Goal: Information Seeking & Learning: Learn about a topic

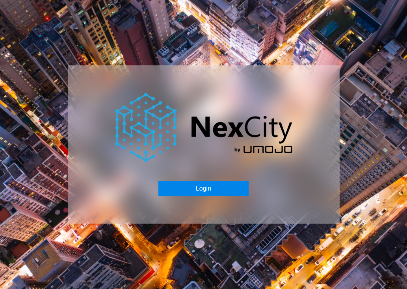
click at [207, 192] on button "Login" at bounding box center [203, 188] width 90 height 15
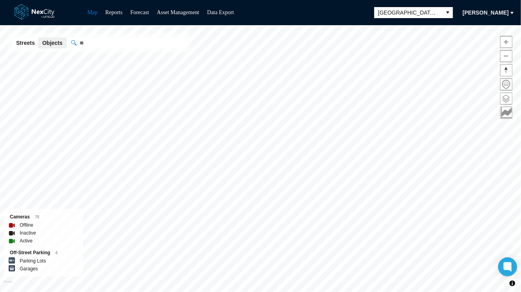
click at [406, 96] on span at bounding box center [506, 98] width 11 height 11
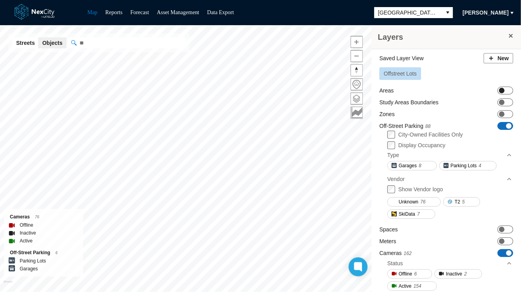
click at [406, 87] on span "ON OFF" at bounding box center [505, 91] width 16 height 8
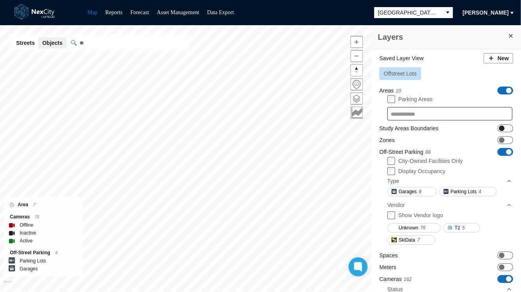
click at [406, 126] on span at bounding box center [502, 129] width 6 height 6
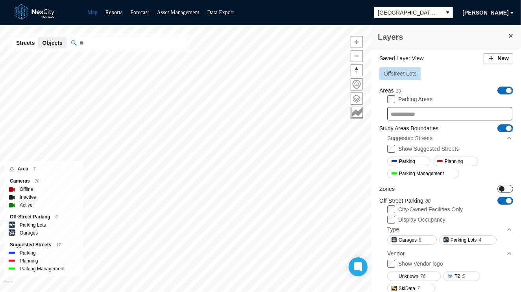
click at [406, 189] on span at bounding box center [502, 189] width 6 height 6
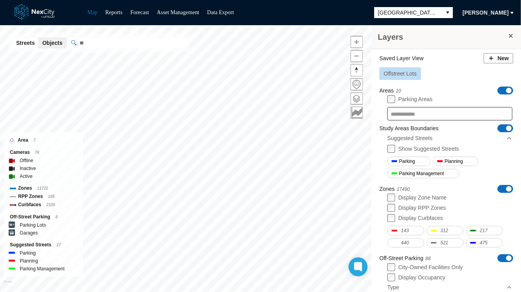
click at [406, 88] on span "ON OFF" at bounding box center [505, 91] width 16 height 8
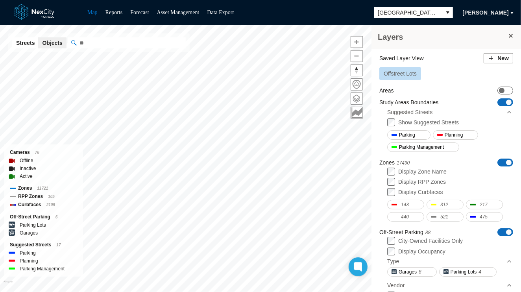
click at [406, 159] on span "ON OFF" at bounding box center [505, 163] width 16 height 8
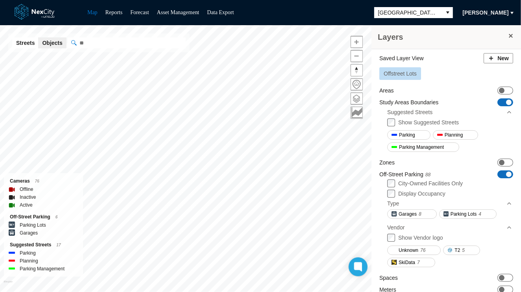
click at [406, 100] on span "ON OFF" at bounding box center [505, 102] width 16 height 8
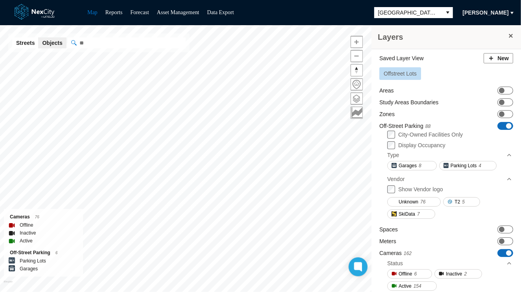
click at [406, 124] on span at bounding box center [509, 126] width 6 height 6
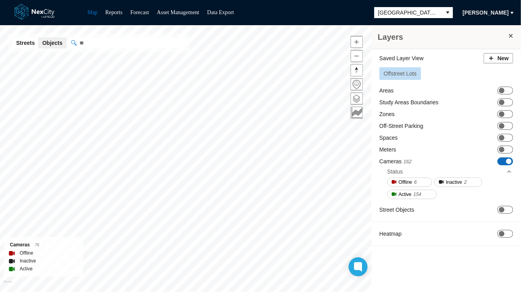
click at [405, 74] on span "Offstreet Lots" at bounding box center [400, 73] width 33 height 6
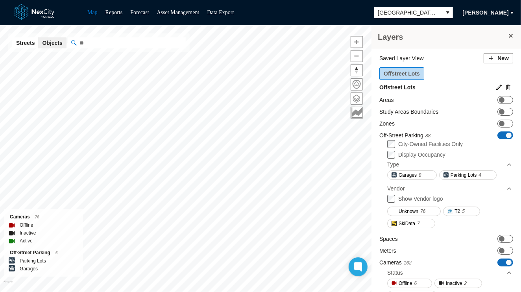
click at [406, 36] on span at bounding box center [511, 36] width 6 height 6
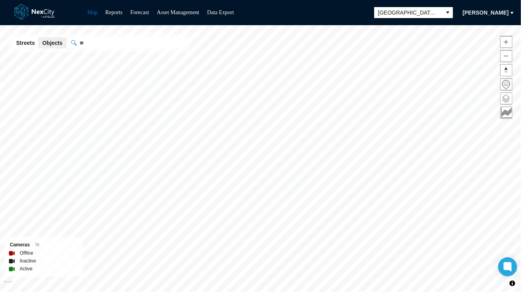
click at [504, 98] on span at bounding box center [506, 98] width 11 height 11
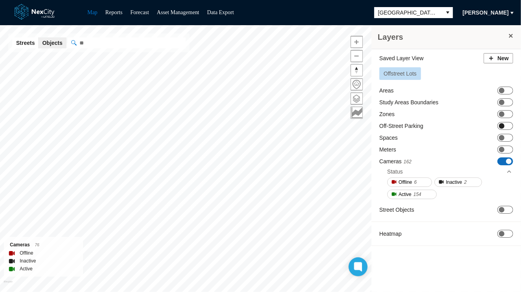
click at [506, 123] on span "ON OFF" at bounding box center [505, 126] width 16 height 8
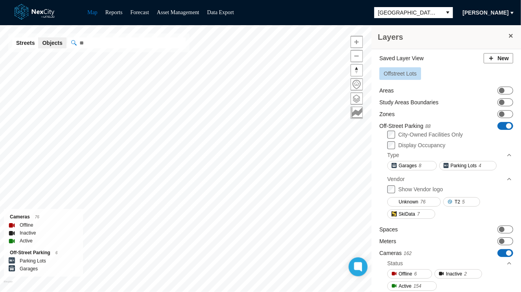
click at [355, 15] on div "Map Reports Forecast Asset Management Data Export San Jose Christy Hirsch" at bounding box center [260, 12] width 521 height 25
click at [508, 34] on span at bounding box center [511, 36] width 6 height 6
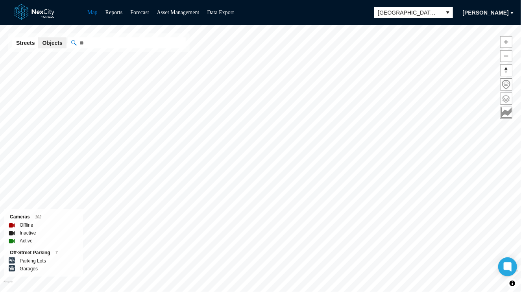
click at [507, 93] on span at bounding box center [506, 98] width 11 height 11
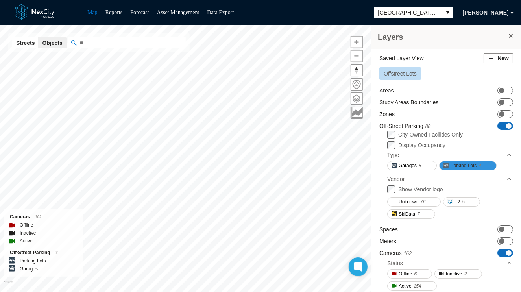
click at [468, 163] on span "Parking Lots" at bounding box center [464, 166] width 26 height 8
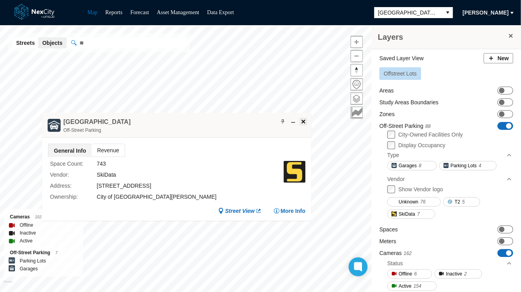
click at [305, 118] on button at bounding box center [304, 122] width 8 height 8
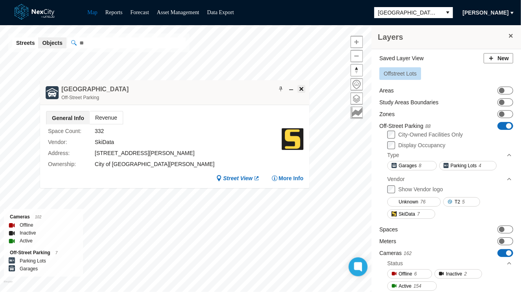
click at [301, 86] on span at bounding box center [301, 89] width 6 height 6
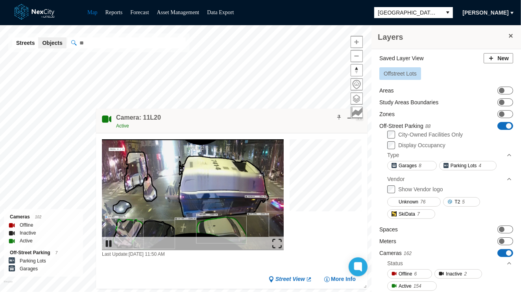
click at [361, 119] on span at bounding box center [360, 117] width 6 height 6
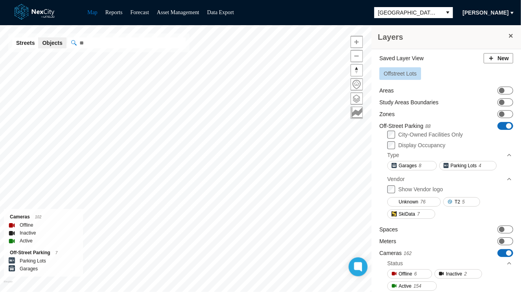
click at [508, 35] on span at bounding box center [511, 36] width 6 height 6
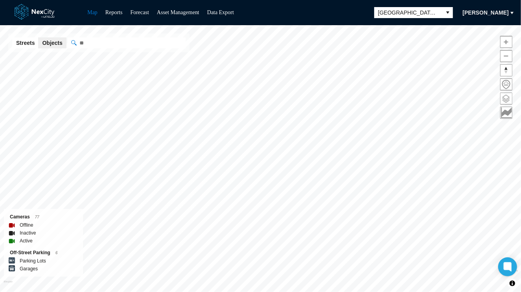
click at [505, 97] on span at bounding box center [506, 98] width 11 height 11
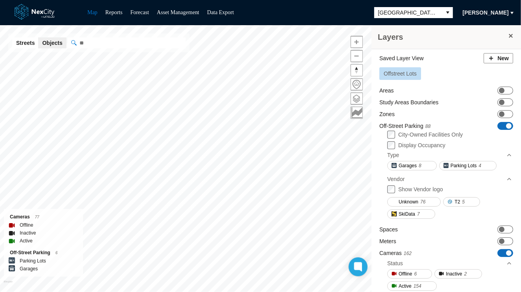
click at [394, 77] on button "Offstreet Lots" at bounding box center [400, 73] width 42 height 13
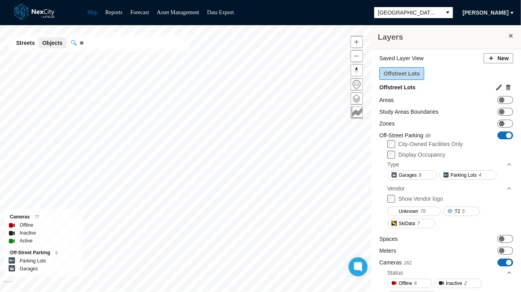
click at [395, 74] on span "Offstreet Lots" at bounding box center [402, 73] width 36 height 6
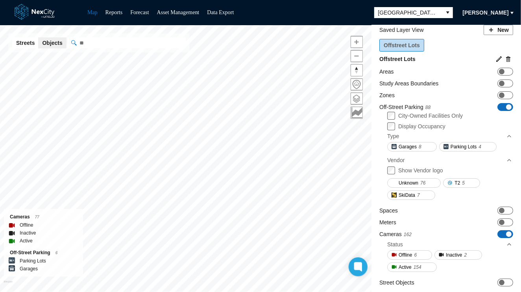
scroll to position [29, 0]
click at [499, 207] on span at bounding box center [502, 210] width 6 height 6
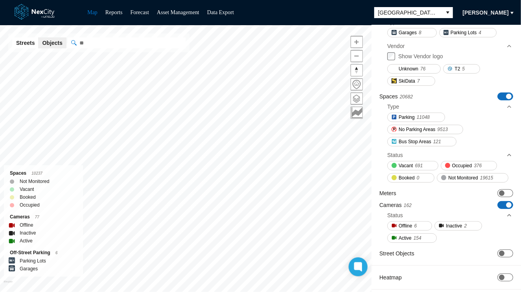
scroll to position [148, 0]
click at [499, 196] on span at bounding box center [502, 193] width 6 height 6
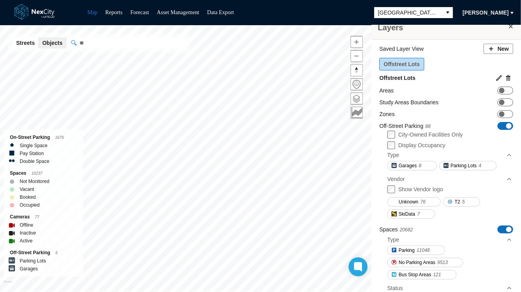
scroll to position [0, 0]
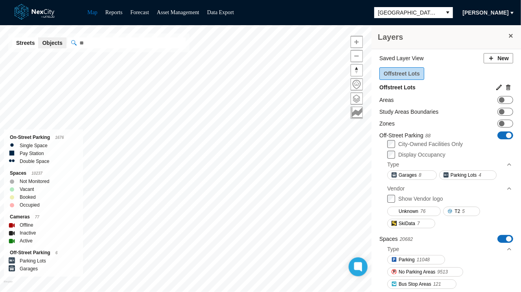
click at [508, 35] on span at bounding box center [511, 36] width 6 height 6
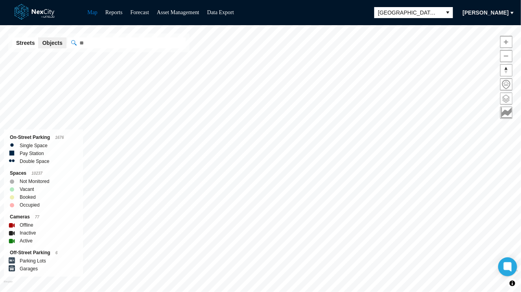
click at [506, 96] on span at bounding box center [506, 98] width 11 height 11
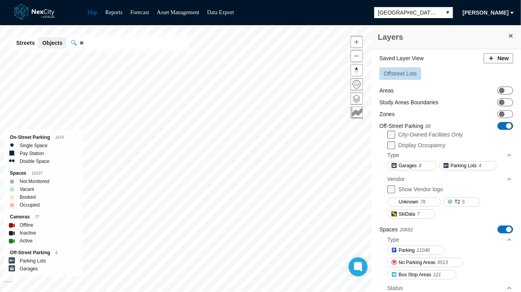
click at [401, 71] on span "Offstreet Lots" at bounding box center [400, 73] width 33 height 6
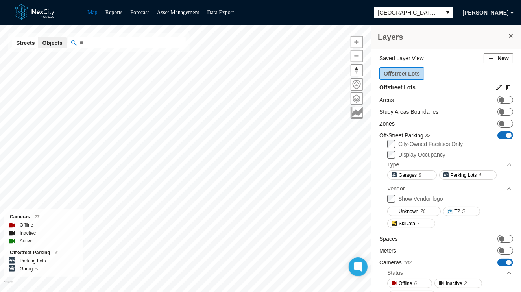
click at [401, 71] on span "Offstreet Lots" at bounding box center [402, 73] width 36 height 6
click at [31, 261] on label "Parking Lots" at bounding box center [33, 261] width 26 height 8
click at [508, 37] on span at bounding box center [511, 36] width 6 height 6
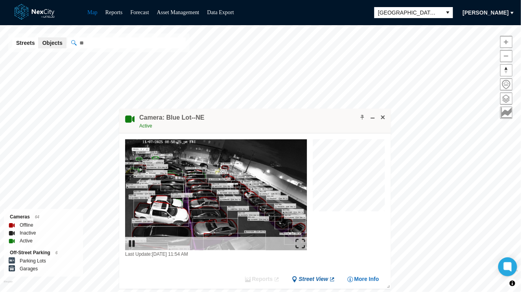
click at [314, 279] on span "Street View" at bounding box center [314, 279] width 30 height 7
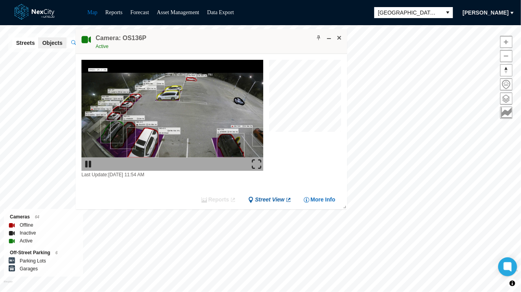
click at [269, 196] on span "Street View" at bounding box center [270, 199] width 30 height 7
click at [340, 36] on span at bounding box center [339, 38] width 6 height 6
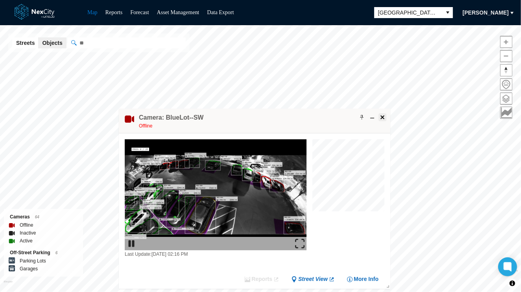
click at [385, 118] on span at bounding box center [382, 117] width 6 height 6
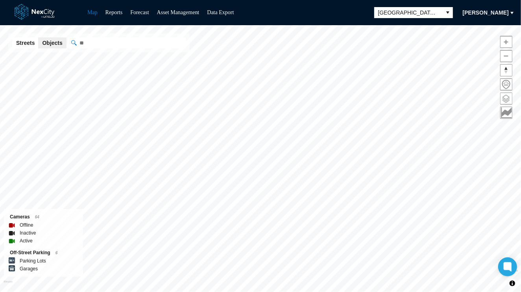
click at [505, 99] on span at bounding box center [506, 98] width 11 height 11
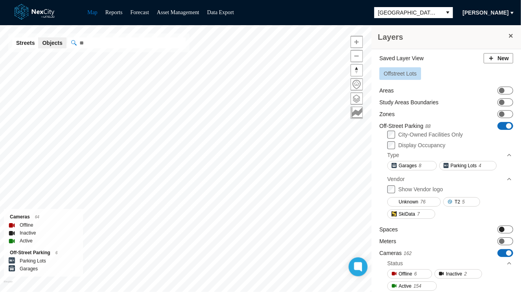
click at [501, 226] on span "ON OFF" at bounding box center [505, 230] width 16 height 8
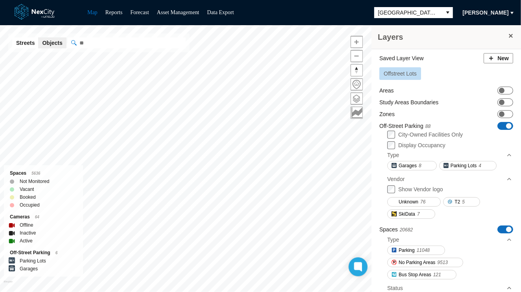
click at [506, 240] on icon at bounding box center [509, 240] width 6 height 6
click at [507, 239] on icon at bounding box center [509, 240] width 4 height 2
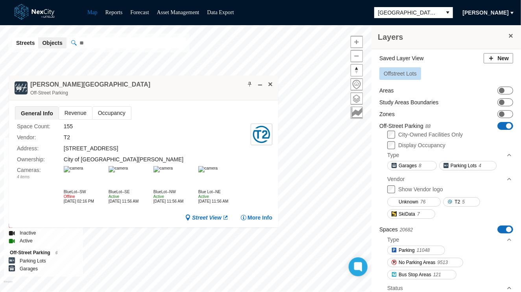
click at [72, 108] on span "Revenue" at bounding box center [75, 113] width 33 height 13
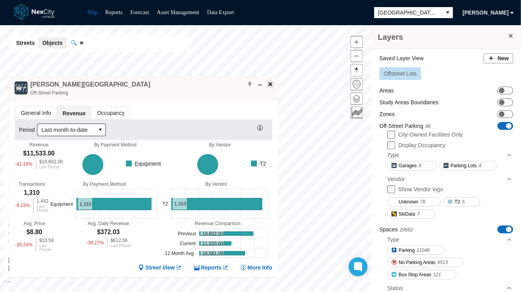
click at [273, 85] on span at bounding box center [270, 84] width 6 height 6
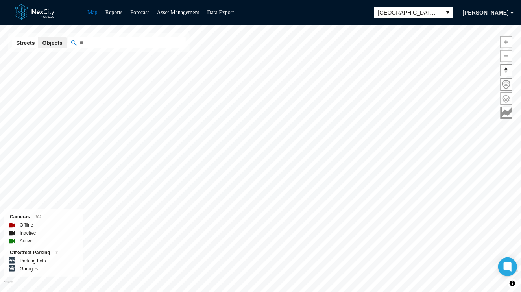
click at [509, 98] on span at bounding box center [506, 98] width 11 height 11
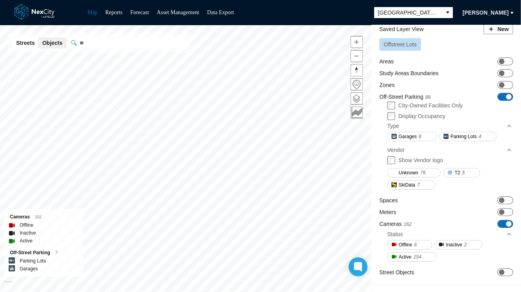
scroll to position [46, 0]
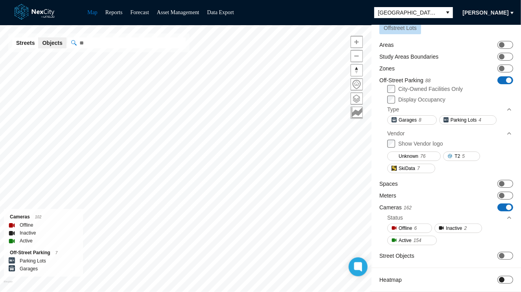
click at [497, 276] on span "ON OFF" at bounding box center [505, 280] width 16 height 8
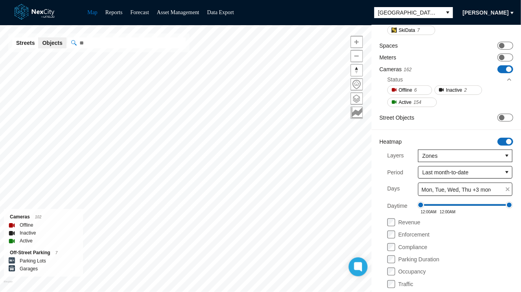
scroll to position [189, 0]
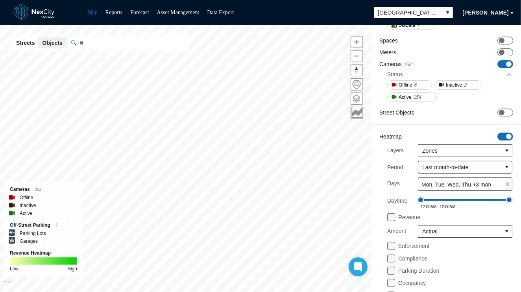
click at [389, 248] on div "Enforcement Compliance Parking Duration Occupancy Traffic" at bounding box center [449, 270] width 141 height 57
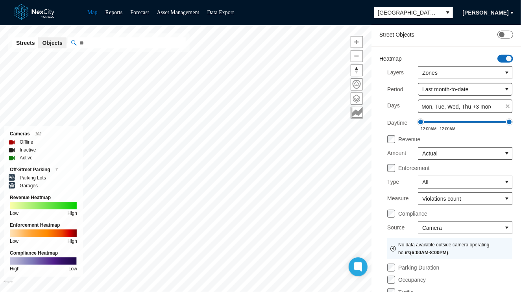
scroll to position [279, 0]
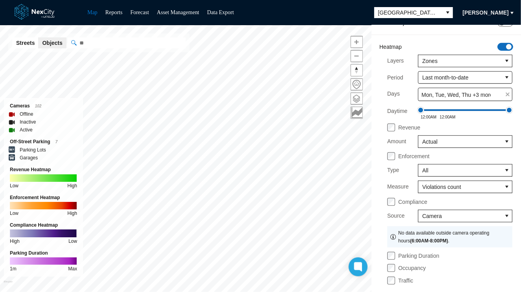
click at [392, 263] on div "Enforcement Type All Measure Violations count Compliance Source Camera No data …" at bounding box center [449, 218] width 141 height 132
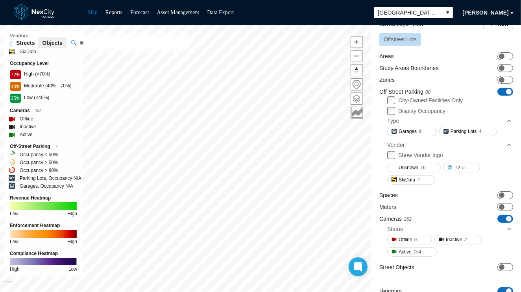
scroll to position [21, 0]
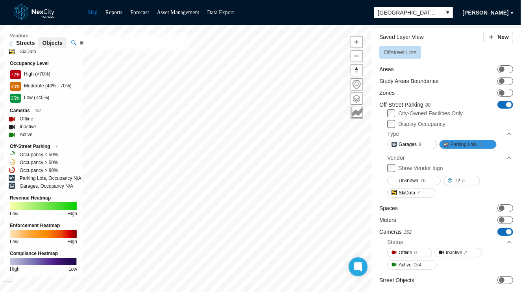
click at [479, 143] on span "4" at bounding box center [480, 145] width 3 height 8
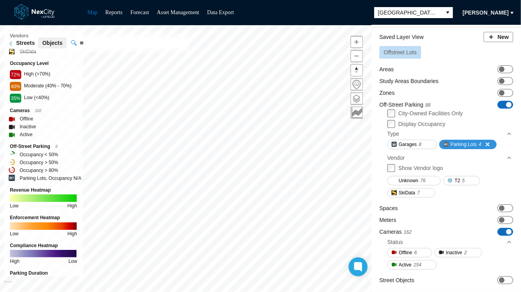
click at [479, 143] on span "4" at bounding box center [480, 145] width 3 height 8
